Goal: Navigation & Orientation: Find specific page/section

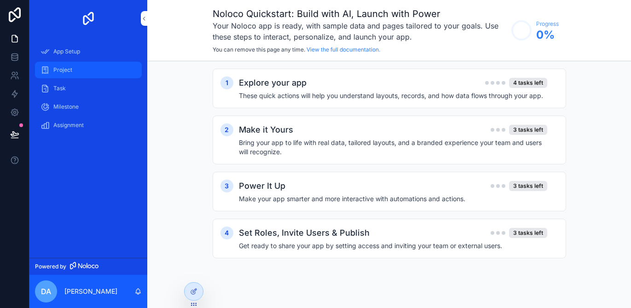
click at [67, 69] on span "Project" at bounding box center [62, 69] width 19 height 7
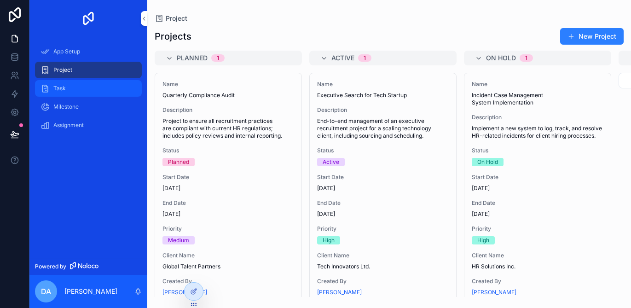
click at [57, 86] on span "Task" at bounding box center [59, 88] width 12 height 7
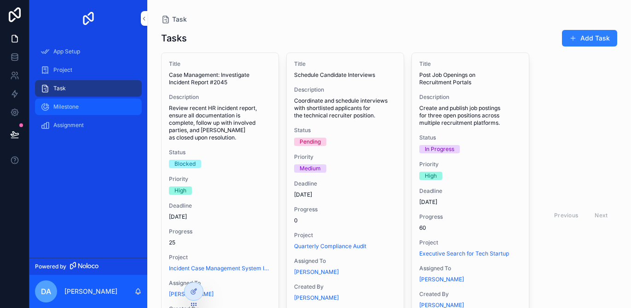
click at [64, 106] on span "Milestone" at bounding box center [65, 106] width 25 height 7
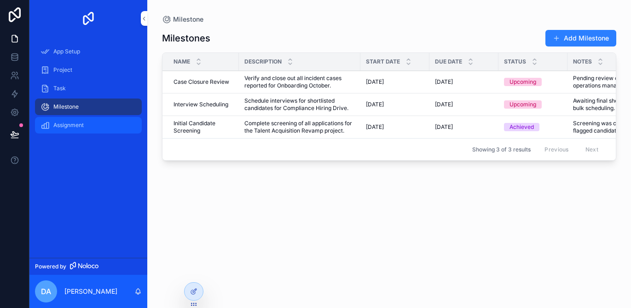
click at [65, 124] on span "Assignment" at bounding box center [68, 124] width 30 height 7
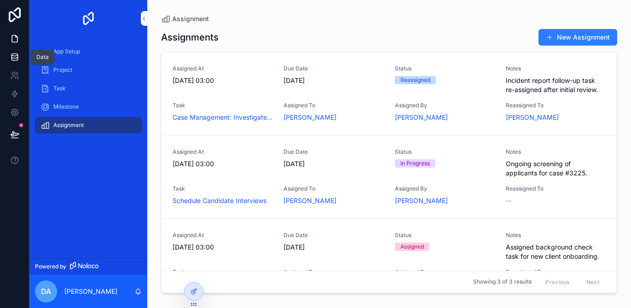
click at [16, 59] on icon at bounding box center [14, 56] width 9 height 9
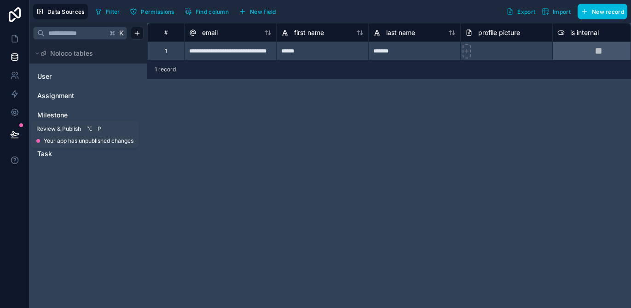
click at [17, 135] on icon at bounding box center [14, 134] width 9 height 9
click at [15, 39] on icon at bounding box center [14, 38] width 9 height 9
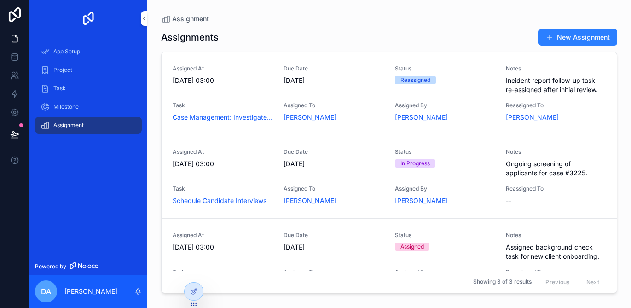
click at [225, 85] on div "Assigned At [DATE] 03:00" at bounding box center [223, 79] width 100 height 29
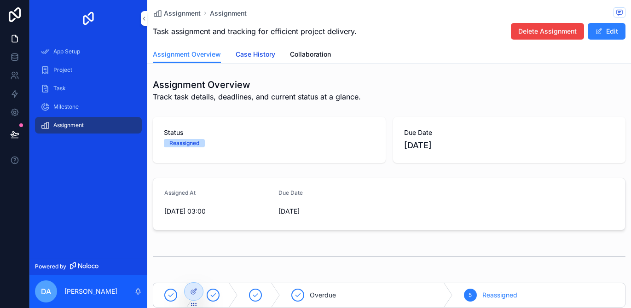
click at [260, 56] on span "Case History" at bounding box center [256, 54] width 40 height 9
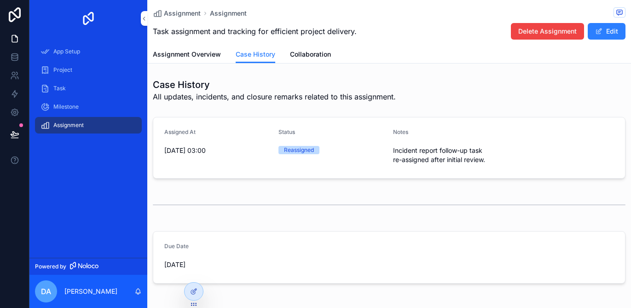
click at [256, 170] on form "Assigned At [DATE] 03:00 Status Reassigned Notes Incident report follow-up task…" at bounding box center [389, 147] width 472 height 61
click at [404, 156] on span "Incident report follow-up task re-assigned after initial review." at bounding box center [446, 155] width 107 height 18
click at [313, 57] on span "Collaboration" at bounding box center [310, 54] width 41 height 9
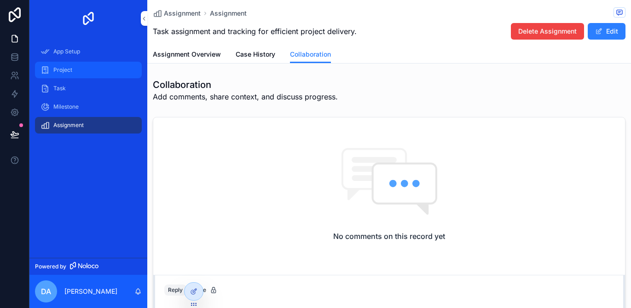
click at [71, 69] on span "Project" at bounding box center [62, 69] width 19 height 7
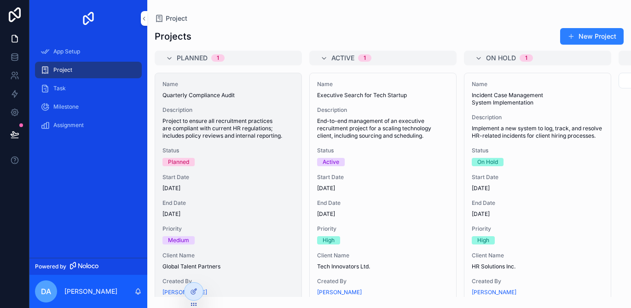
click at [182, 110] on span "Description" at bounding box center [228, 109] width 132 height 7
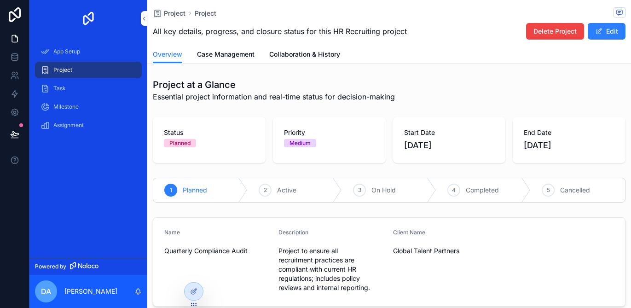
click at [208, 238] on div "Name" at bounding box center [217, 234] width 107 height 11
click at [398, 284] on div "Client Name Global Talent Partners" at bounding box center [446, 262] width 107 height 66
click at [61, 88] on span "Task" at bounding box center [59, 88] width 12 height 7
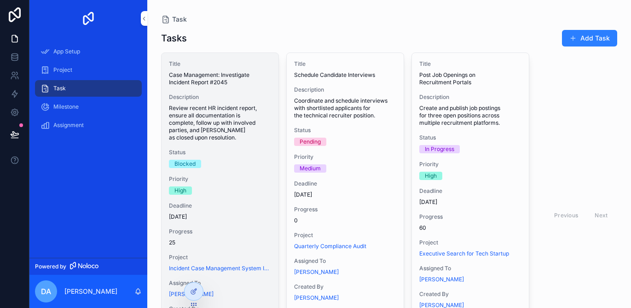
click at [189, 129] on span "Review recent HR incident report, ensure all documentation is complete, follow …" at bounding box center [220, 122] width 102 height 37
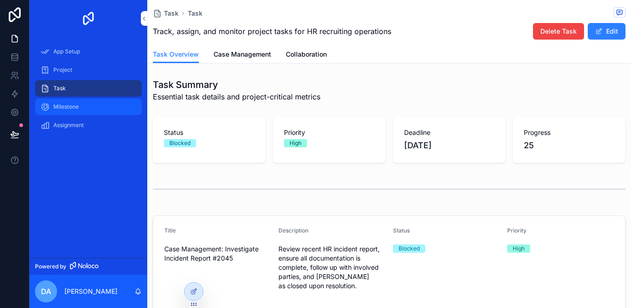
click at [57, 106] on span "Milestone" at bounding box center [65, 106] width 25 height 7
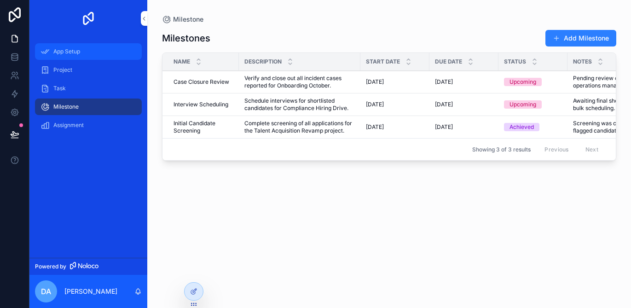
click at [52, 51] on div "App Setup" at bounding box center [88, 51] width 96 height 15
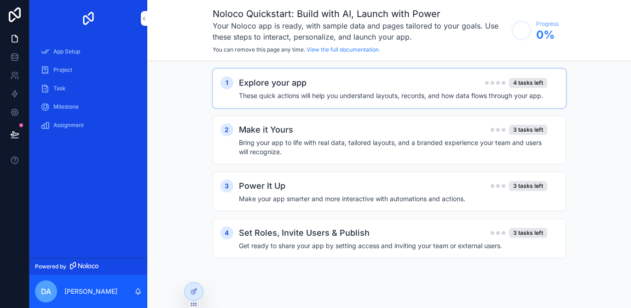
click at [257, 94] on h4 "These quick actions will help you understand layouts, records, and how data flo…" at bounding box center [393, 95] width 308 height 9
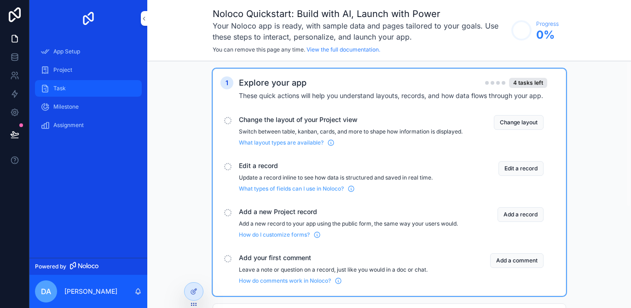
click at [69, 91] on div "Task" at bounding box center [88, 88] width 96 height 15
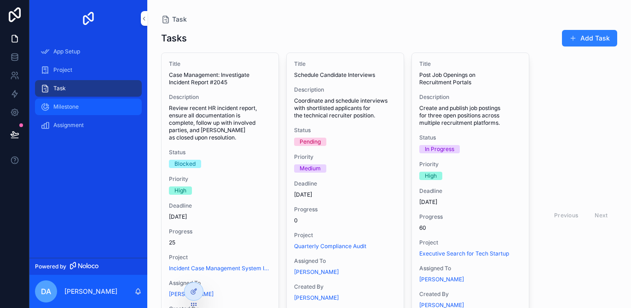
click at [79, 111] on div "Milestone" at bounding box center [88, 106] width 96 height 15
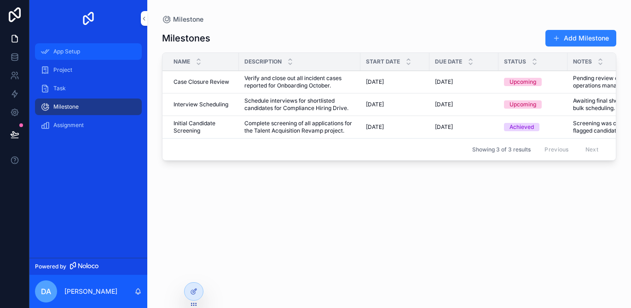
click at [72, 50] on span "App Setup" at bounding box center [66, 51] width 27 height 7
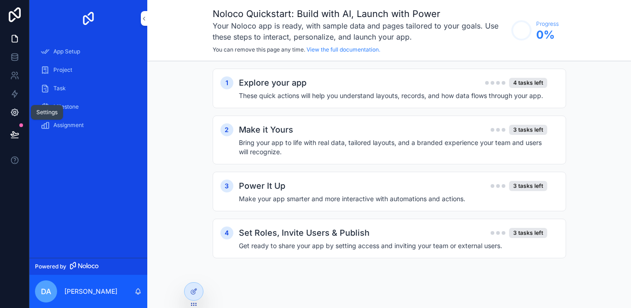
click at [12, 113] on icon at bounding box center [14, 112] width 7 height 7
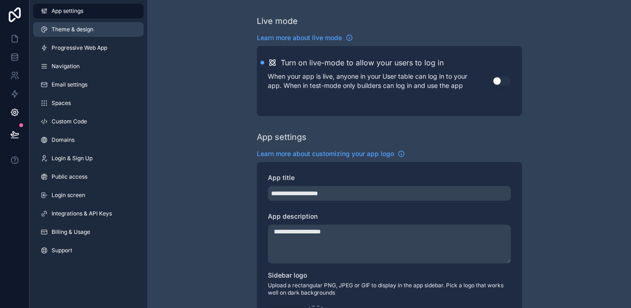
click at [88, 26] on span "Theme & design" at bounding box center [73, 29] width 42 height 7
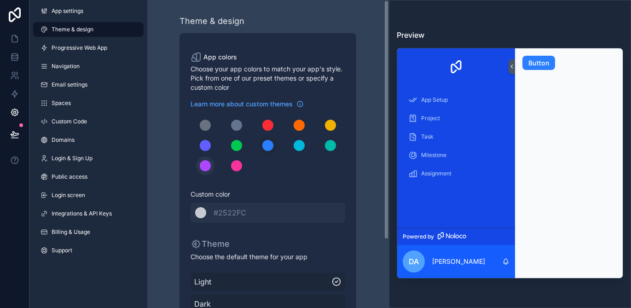
click at [206, 165] on div "scrollable content" at bounding box center [205, 165] width 11 height 11
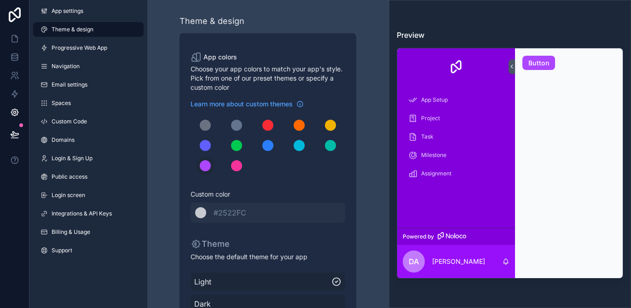
click at [164, 199] on div "Theme & design App colors Choose your app colors to match your app's style. Pic…" at bounding box center [268, 198] width 227 height 396
click at [63, 14] on span "App settings" at bounding box center [68, 10] width 32 height 7
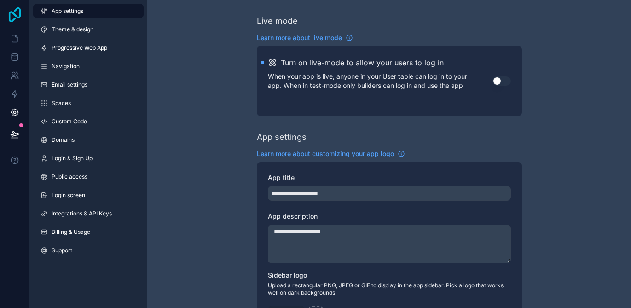
click at [12, 20] on icon at bounding box center [15, 14] width 12 height 15
click at [17, 18] on icon at bounding box center [15, 14] width 18 height 15
